Goal: Transaction & Acquisition: Subscribe to service/newsletter

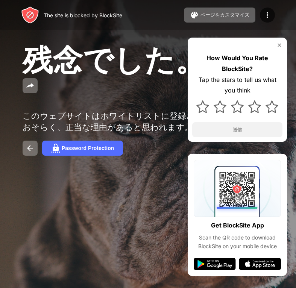
click at [279, 45] on img at bounding box center [279, 45] width 6 height 6
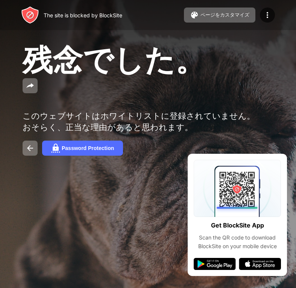
drag, startPoint x: 73, startPoint y: 14, endPoint x: 89, endPoint y: 14, distance: 15.8
click at [73, 14] on div "The site is blocked by BlockSite" at bounding box center [83, 15] width 79 height 6
click at [268, 12] on img at bounding box center [267, 15] width 9 height 9
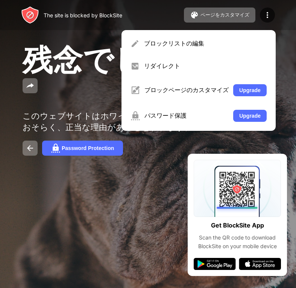
click at [92, 110] on div "このウェブサイトはホワイトリストに登録されていません。おそらく、正当な理由があると思われます。" at bounding box center [139, 121] width 232 height 23
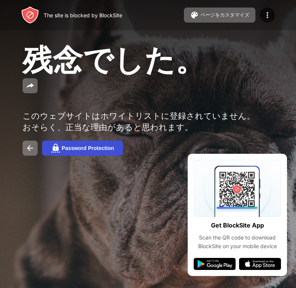
click at [70, 140] on button "Password Protection" at bounding box center [82, 147] width 81 height 15
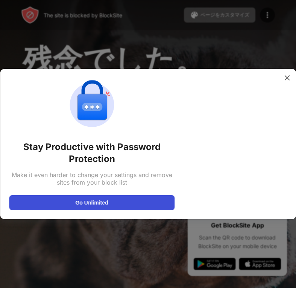
click at [127, 200] on button "Go Unlimited" at bounding box center [91, 202] width 165 height 15
